Goal: Task Accomplishment & Management: Manage account settings

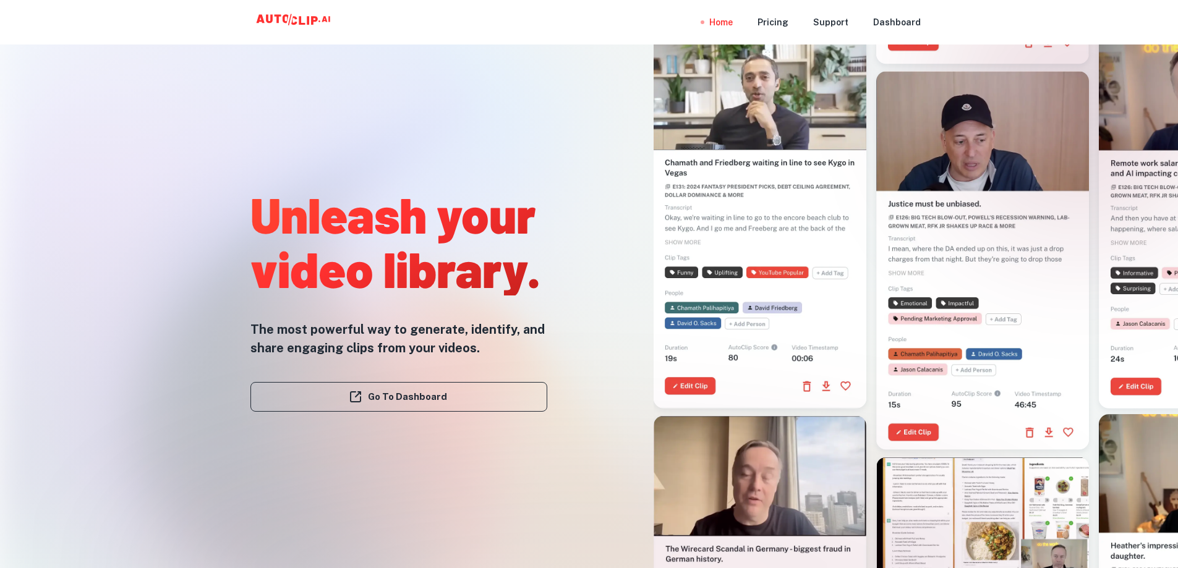
click at [291, 20] on icon at bounding box center [295, 22] width 124 height 25
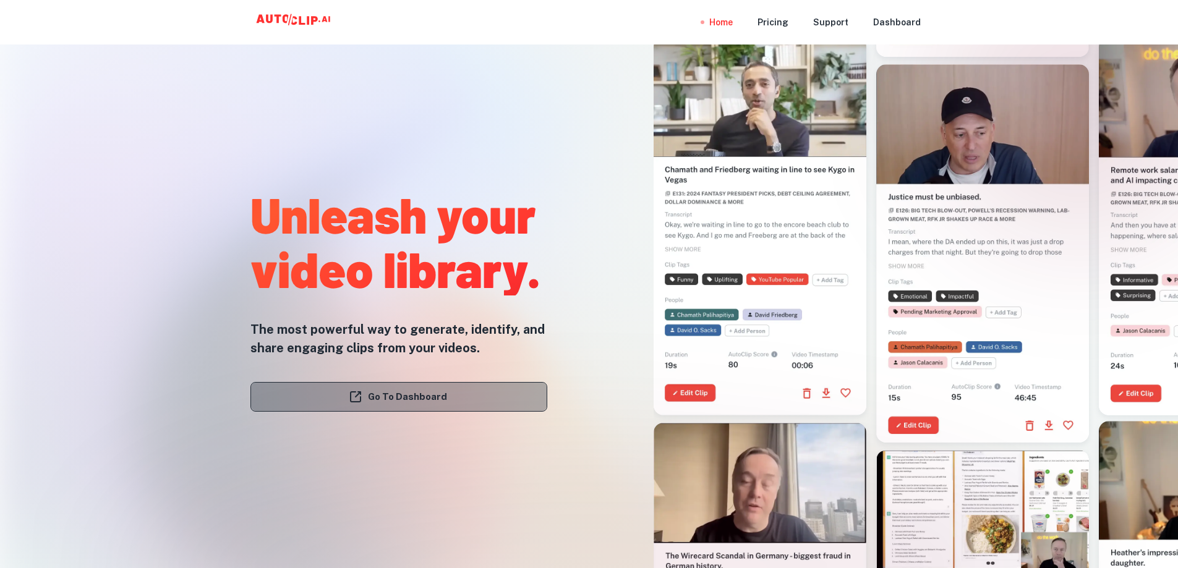
click at [390, 397] on link "Go To Dashboard" at bounding box center [398, 397] width 297 height 30
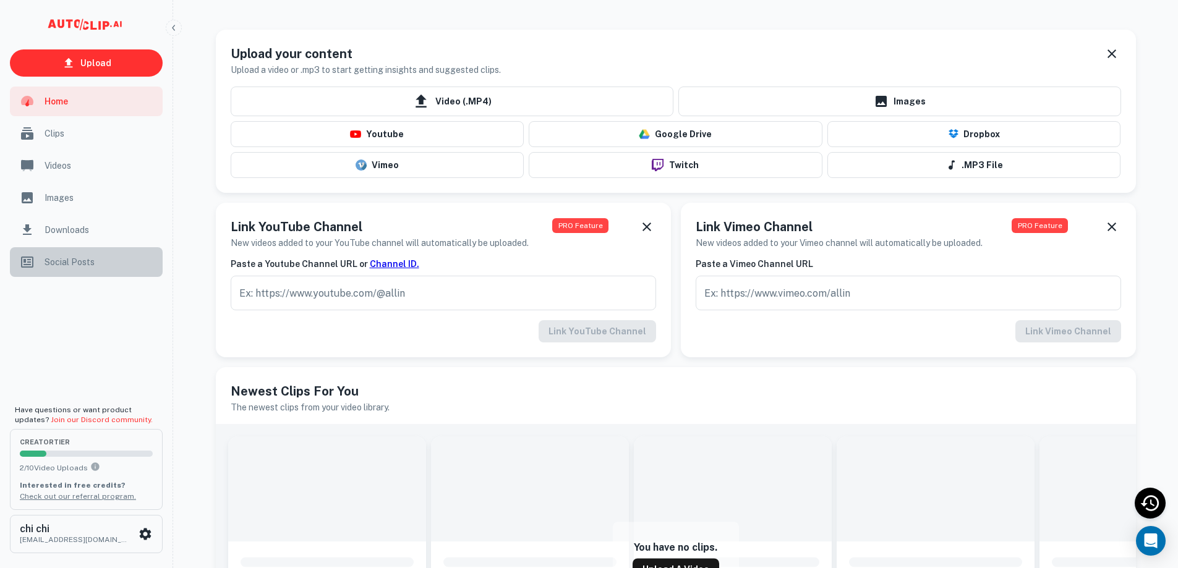
click at [85, 261] on span "Social Posts" at bounding box center [100, 262] width 111 height 14
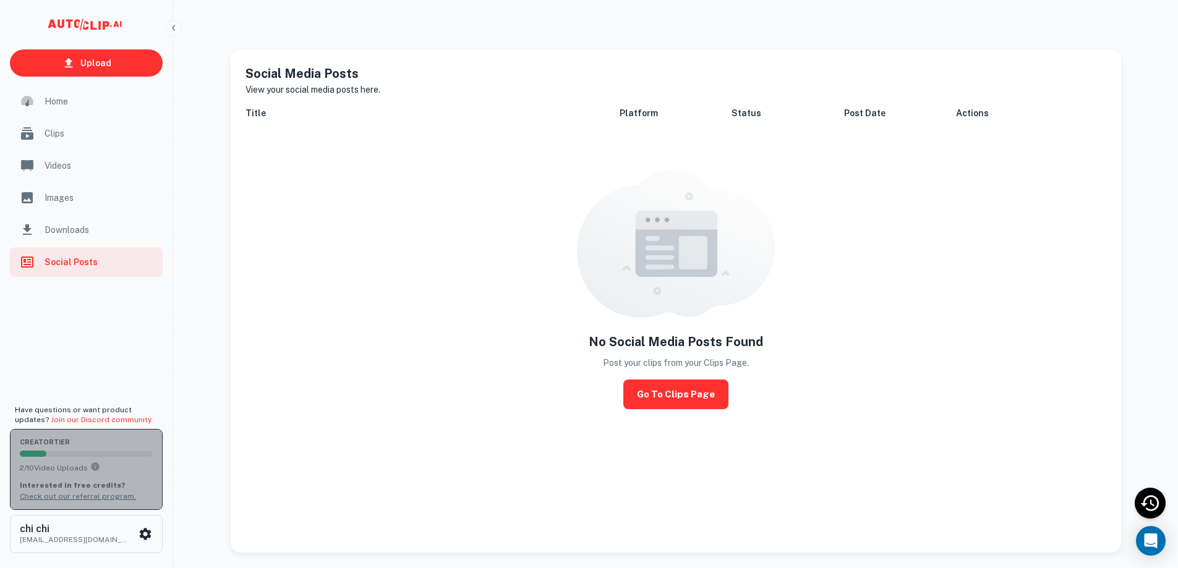
click at [85, 439] on span "creator Tier" at bounding box center [86, 442] width 133 height 7
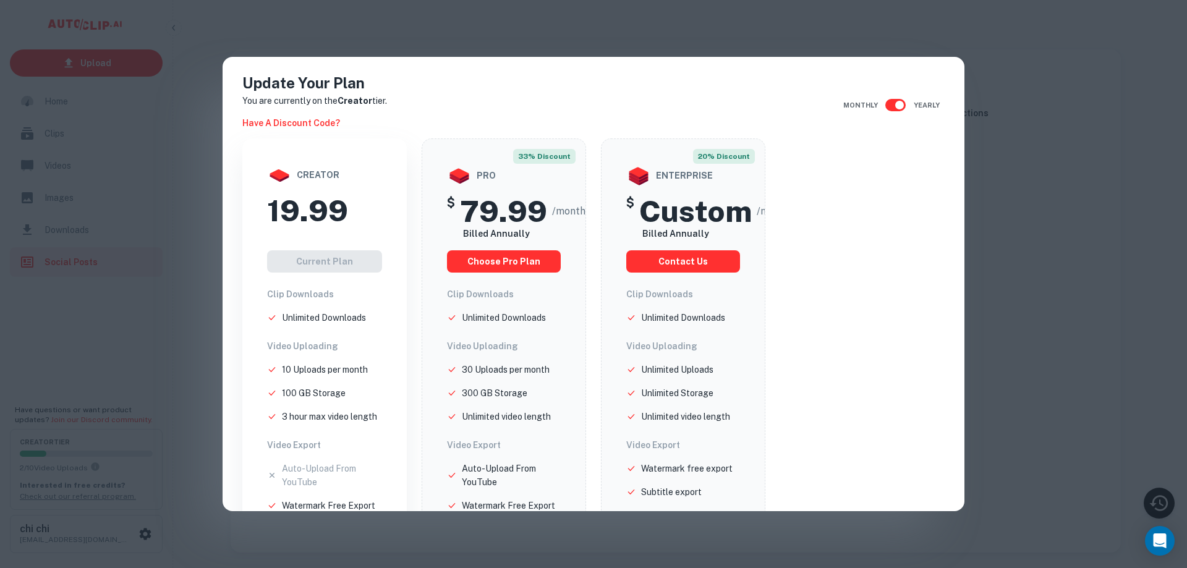
click at [367, 205] on div "19.99" at bounding box center [324, 211] width 115 height 36
click at [1122, 102] on div "Update Your Plan You are currently on the Creator tier. Have a discount code? M…" at bounding box center [593, 284] width 1187 height 568
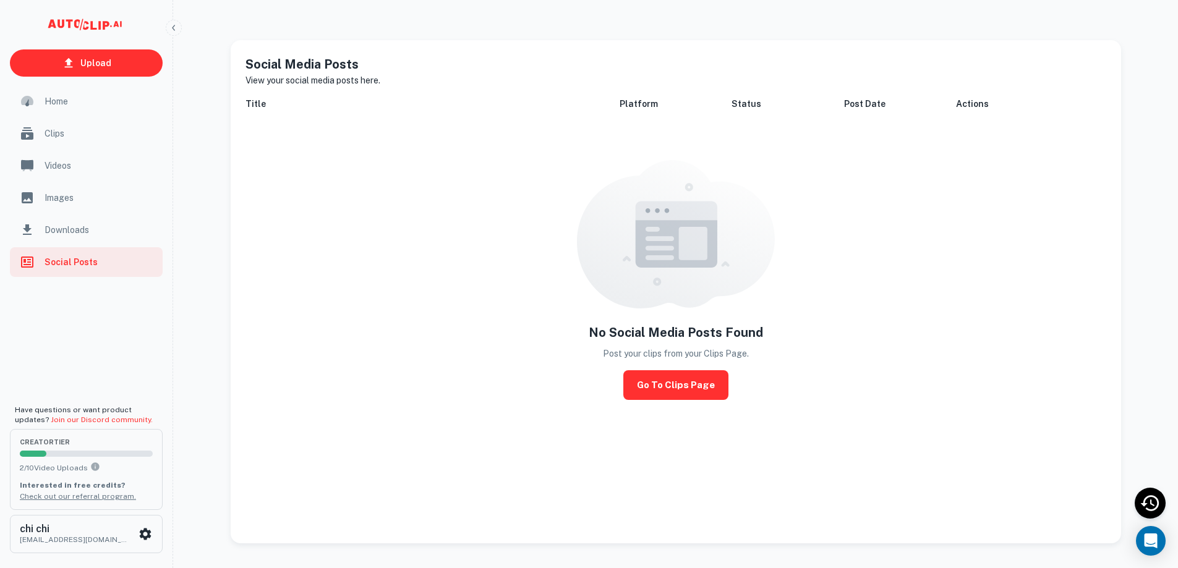
scroll to position [14, 0]
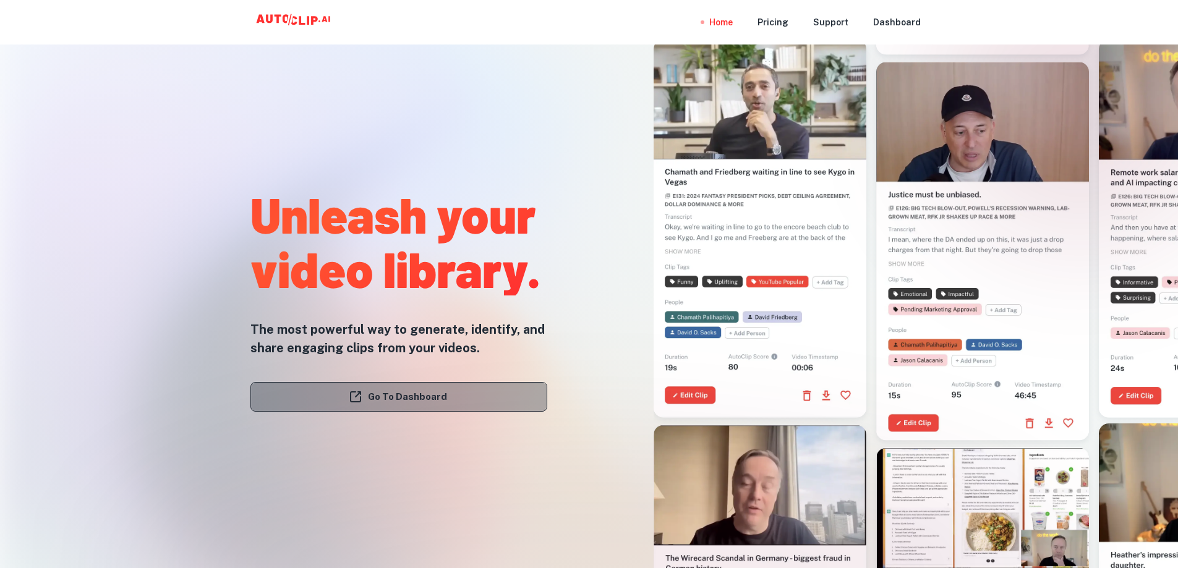
click at [361, 404] on icon at bounding box center [355, 397] width 15 height 15
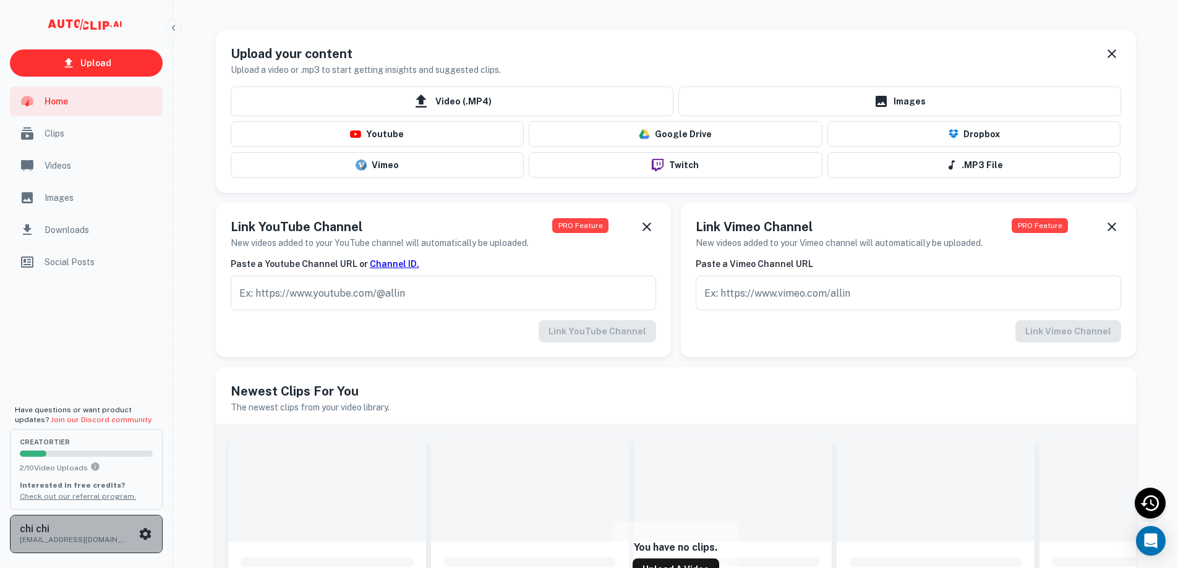
click at [63, 534] on p "[EMAIL_ADDRESS][DOMAIN_NAME]" at bounding box center [75, 539] width 111 height 11
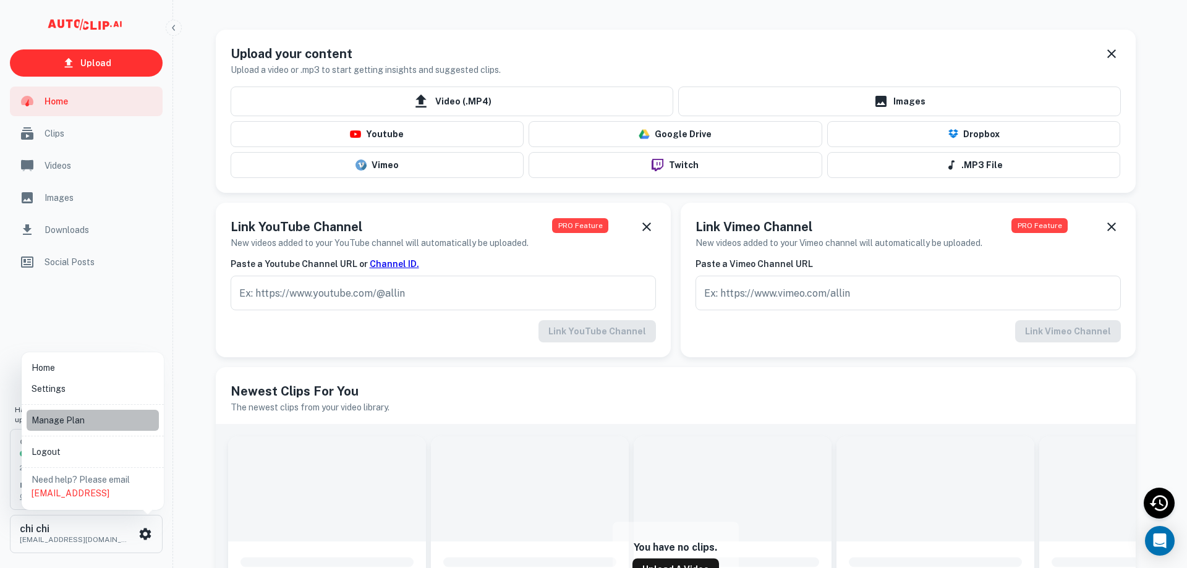
click at [70, 419] on li "Manage Plan" at bounding box center [93, 420] width 132 height 21
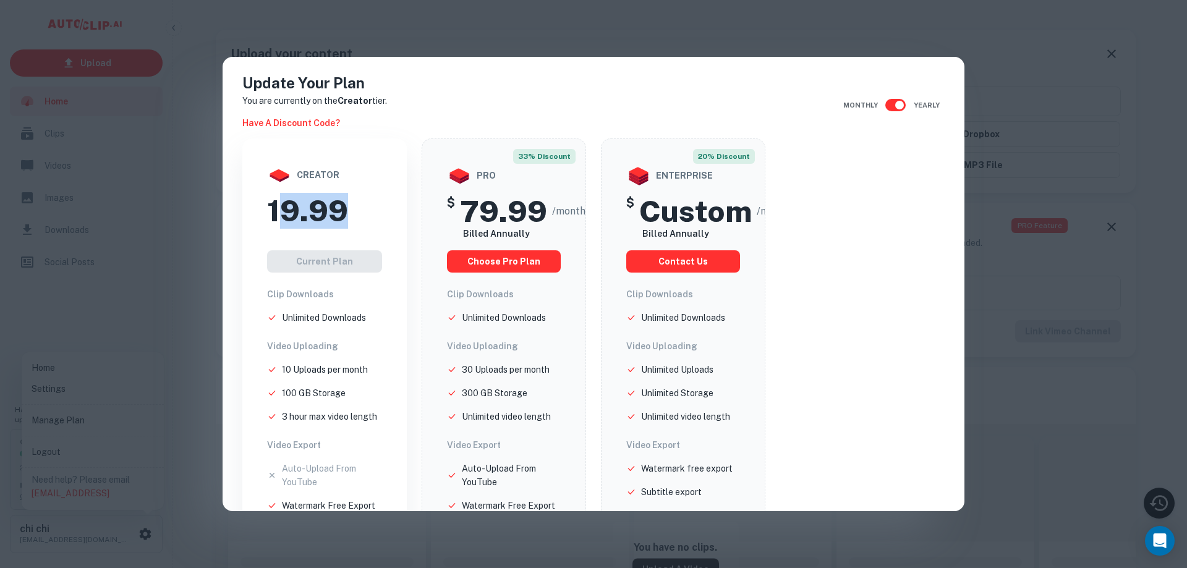
drag, startPoint x: 278, startPoint y: 213, endPoint x: 293, endPoint y: 213, distance: 14.9
click at [349, 214] on div "19.99" at bounding box center [324, 211] width 115 height 36
click at [283, 213] on h2 "19.99" at bounding box center [307, 211] width 81 height 36
drag, startPoint x: 269, startPoint y: 212, endPoint x: 393, endPoint y: 216, distance: 123.8
click at [393, 216] on div "creator 19.99 Current Plan Clip Downloads Unlimited Downloads Video Uploading 1…" at bounding box center [324, 437] width 165 height 597
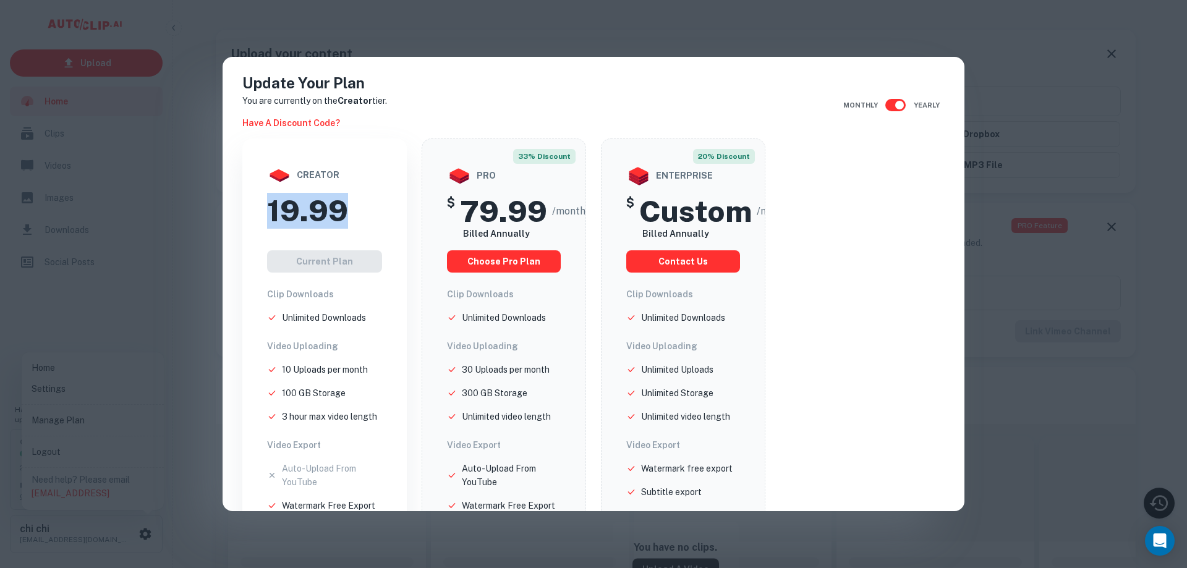
copy h2 "19.99"
click at [1138, 92] on div "Update Your Plan You are currently on the Creator tier. Have a discount code? M…" at bounding box center [593, 284] width 1187 height 568
